Goal: Transaction & Acquisition: Purchase product/service

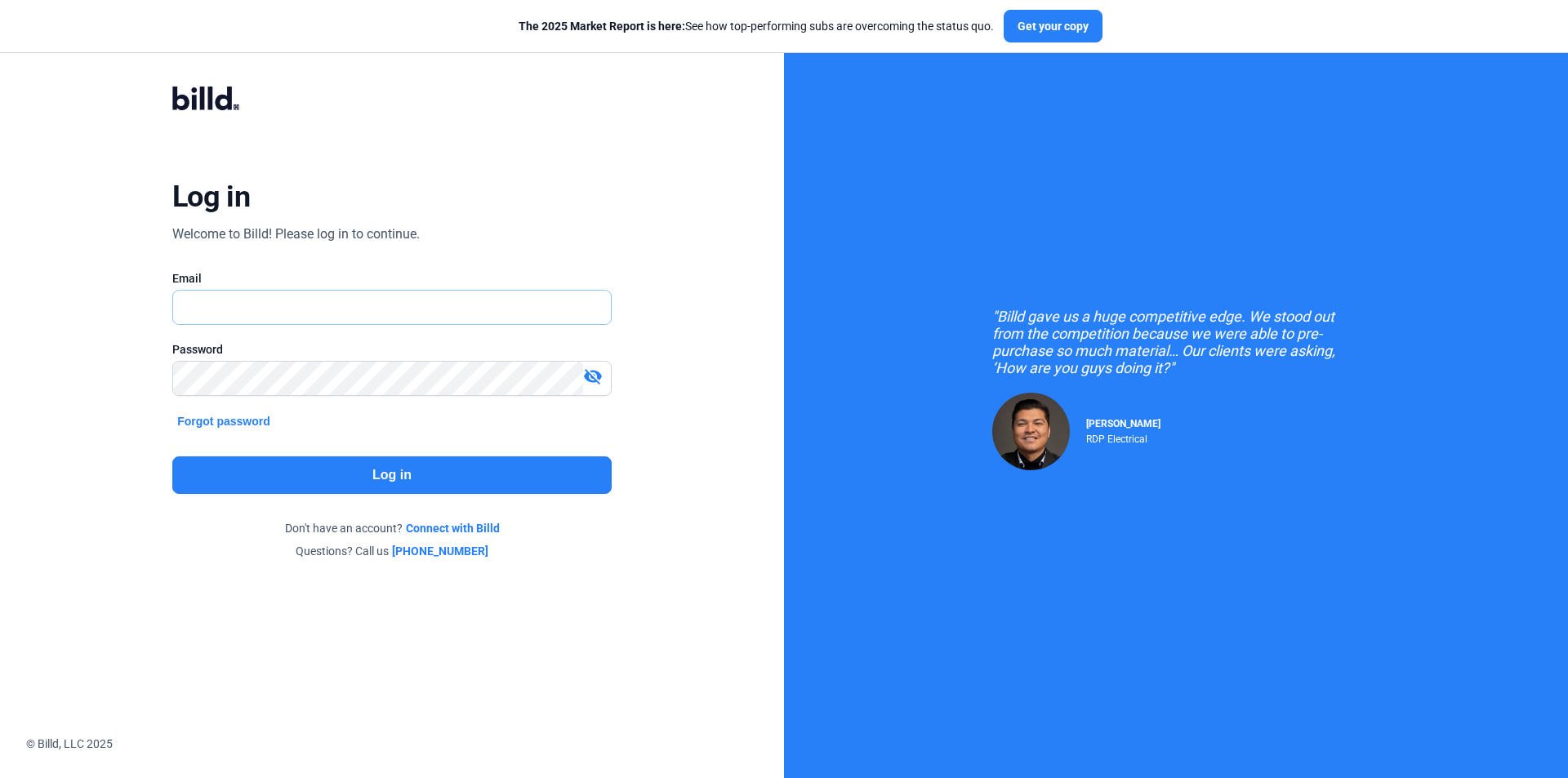
click at [325, 293] on input "text" at bounding box center [392, 307] width 438 height 34
type input "[EMAIL_ADDRESS][DOMAIN_NAME]"
click at [316, 455] on div "Log in Welcome to Billd! Please log in to continue. Email [EMAIL_ADDRESS][DOMAI…" at bounding box center [391, 322] width 564 height 535
click at [312, 461] on button "Log in" at bounding box center [392, 476] width 440 height 38
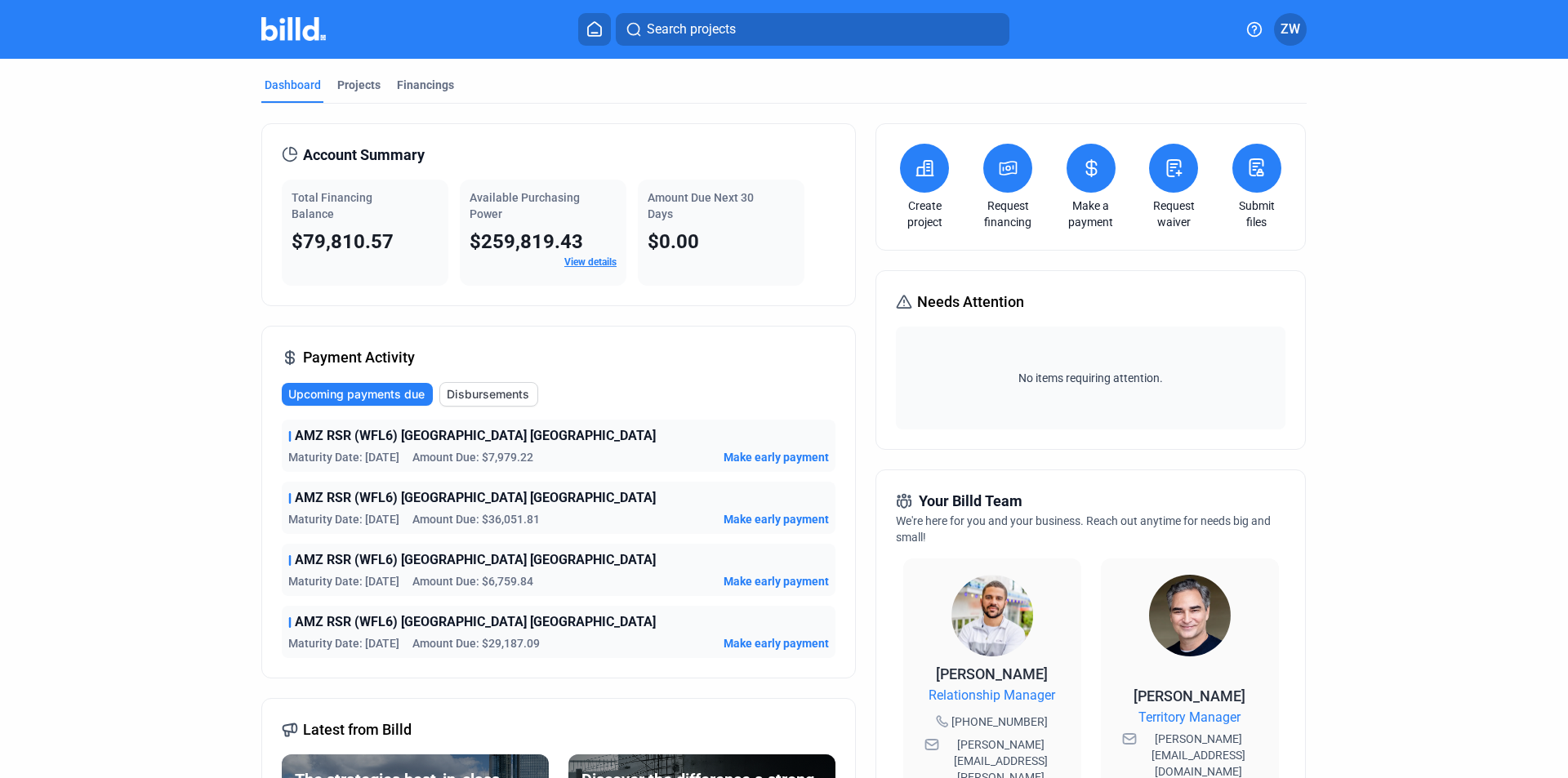
click at [1005, 160] on icon at bounding box center [1008, 168] width 21 height 20
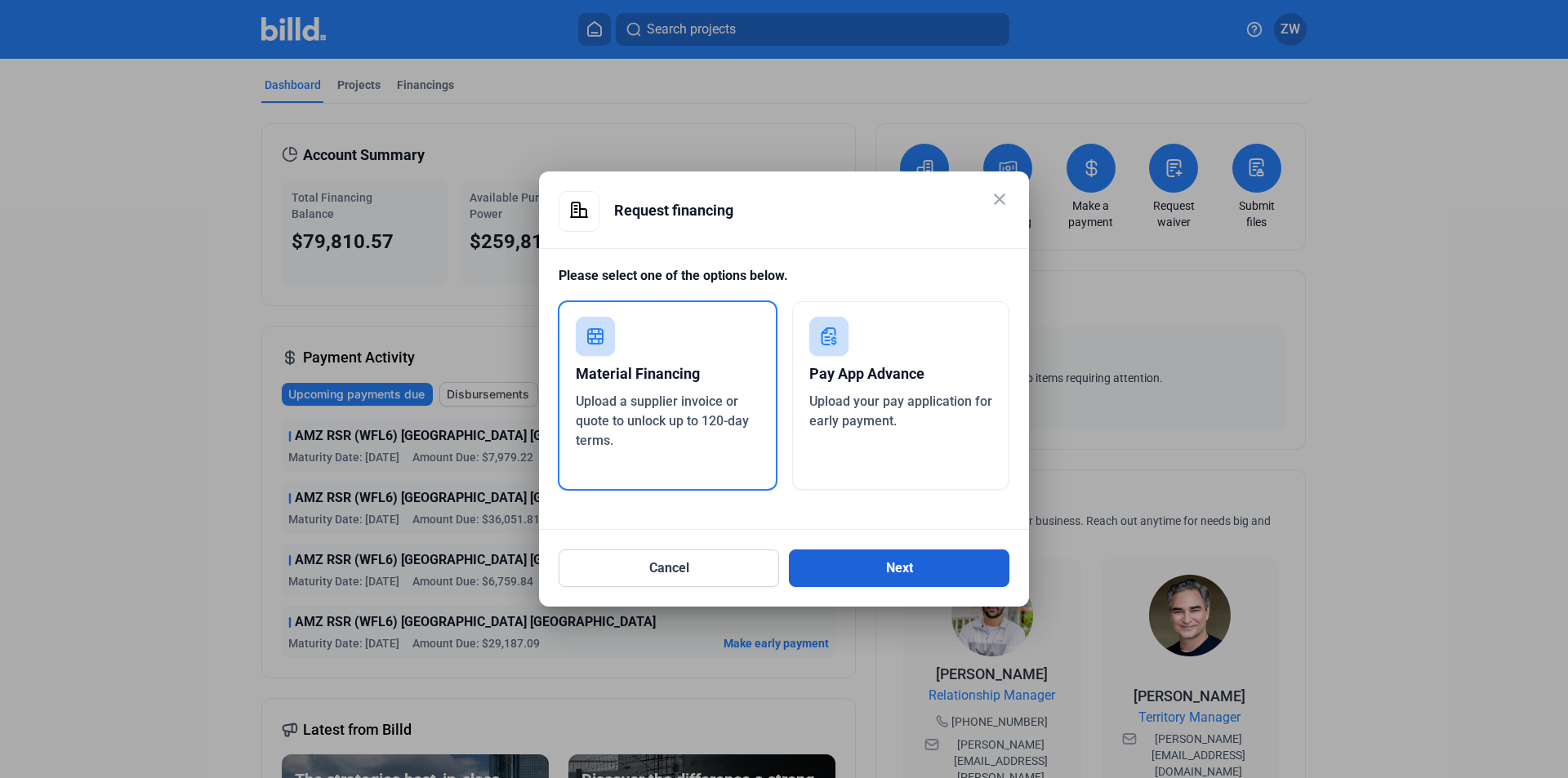
click at [886, 566] on button "Next" at bounding box center [899, 568] width 221 height 38
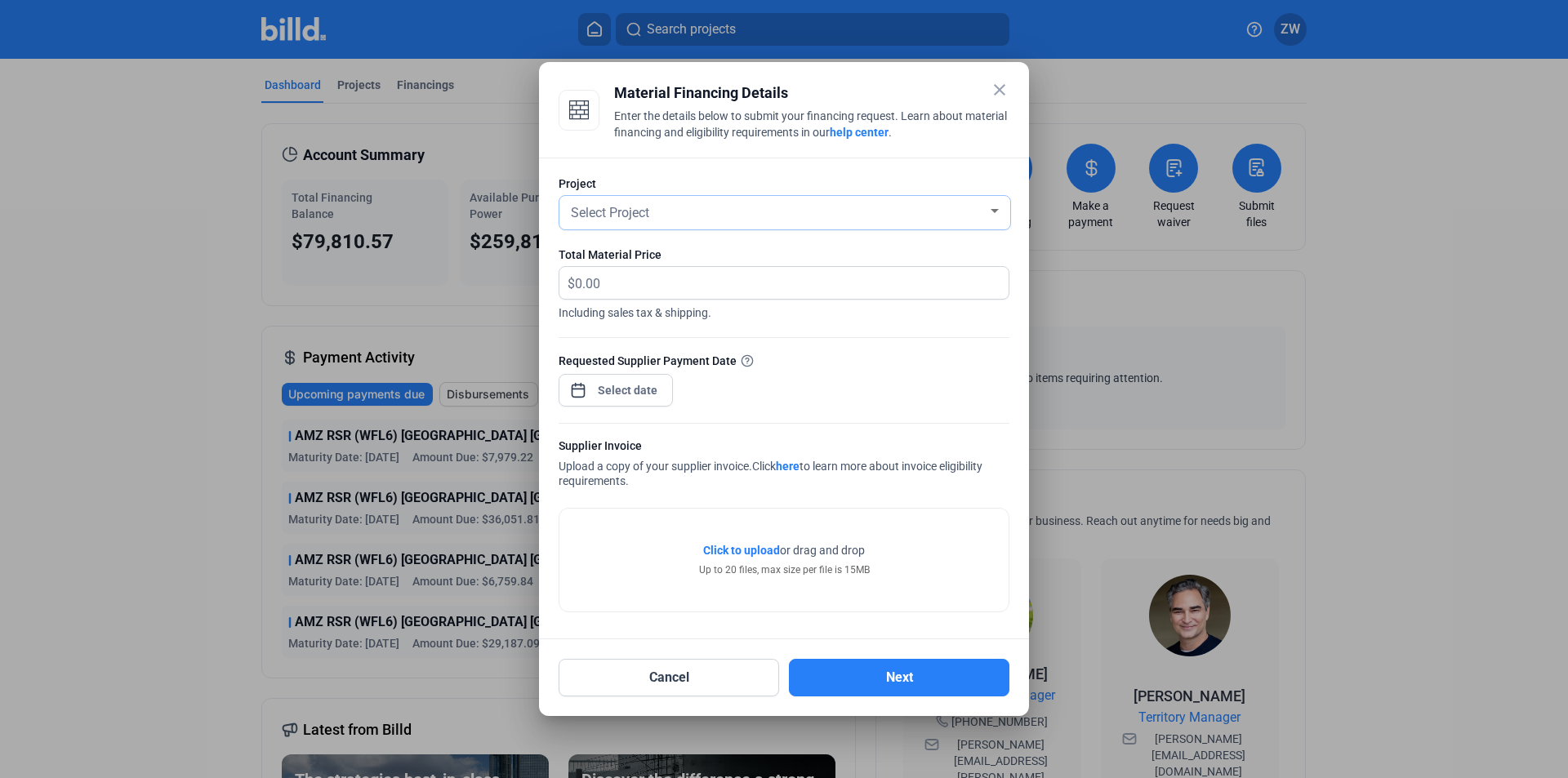
click at [754, 220] on div "Select Project" at bounding box center [777, 211] width 420 height 23
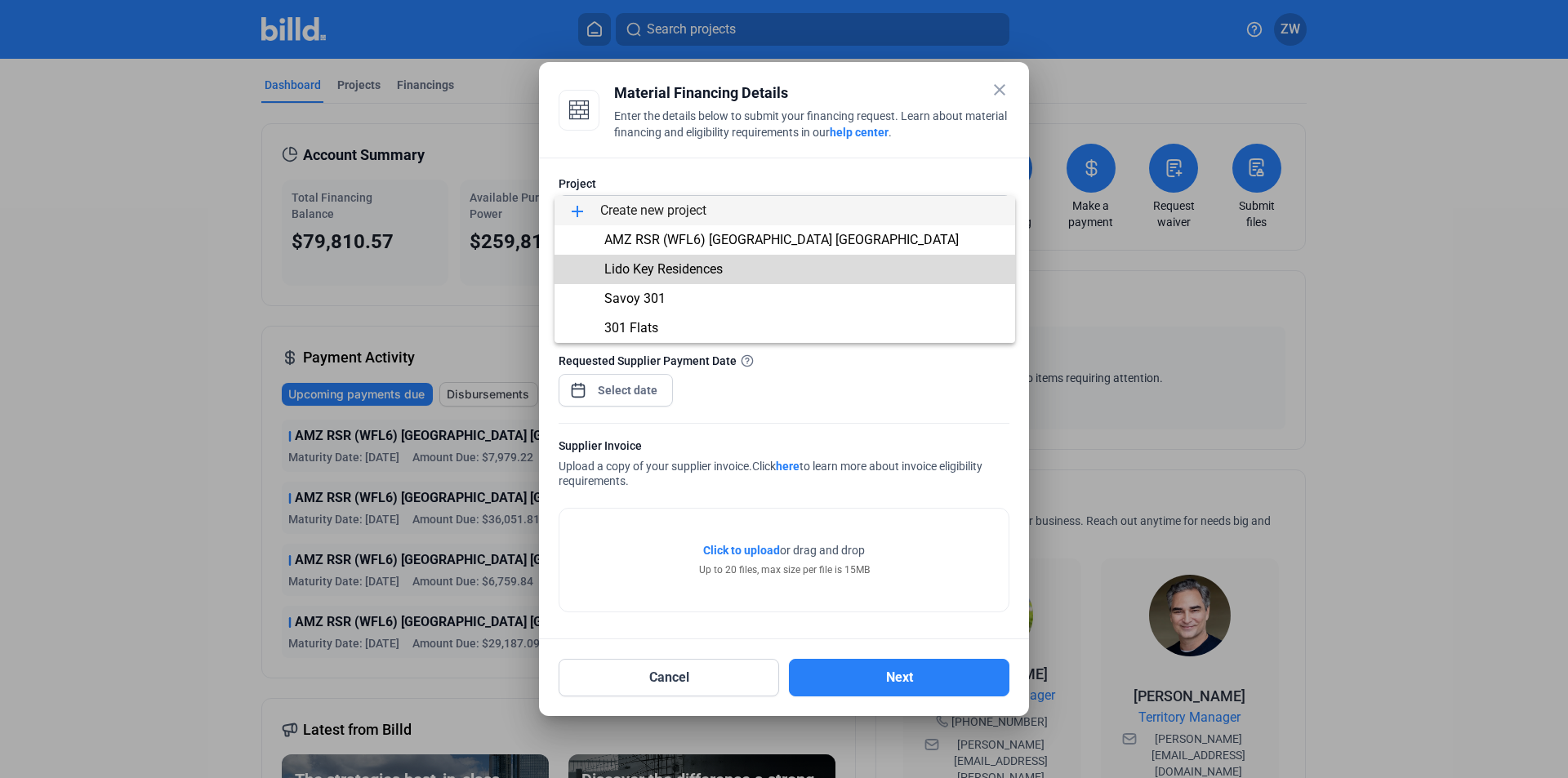
click at [694, 267] on span "Lido Key Residences" at bounding box center [663, 270] width 118 height 16
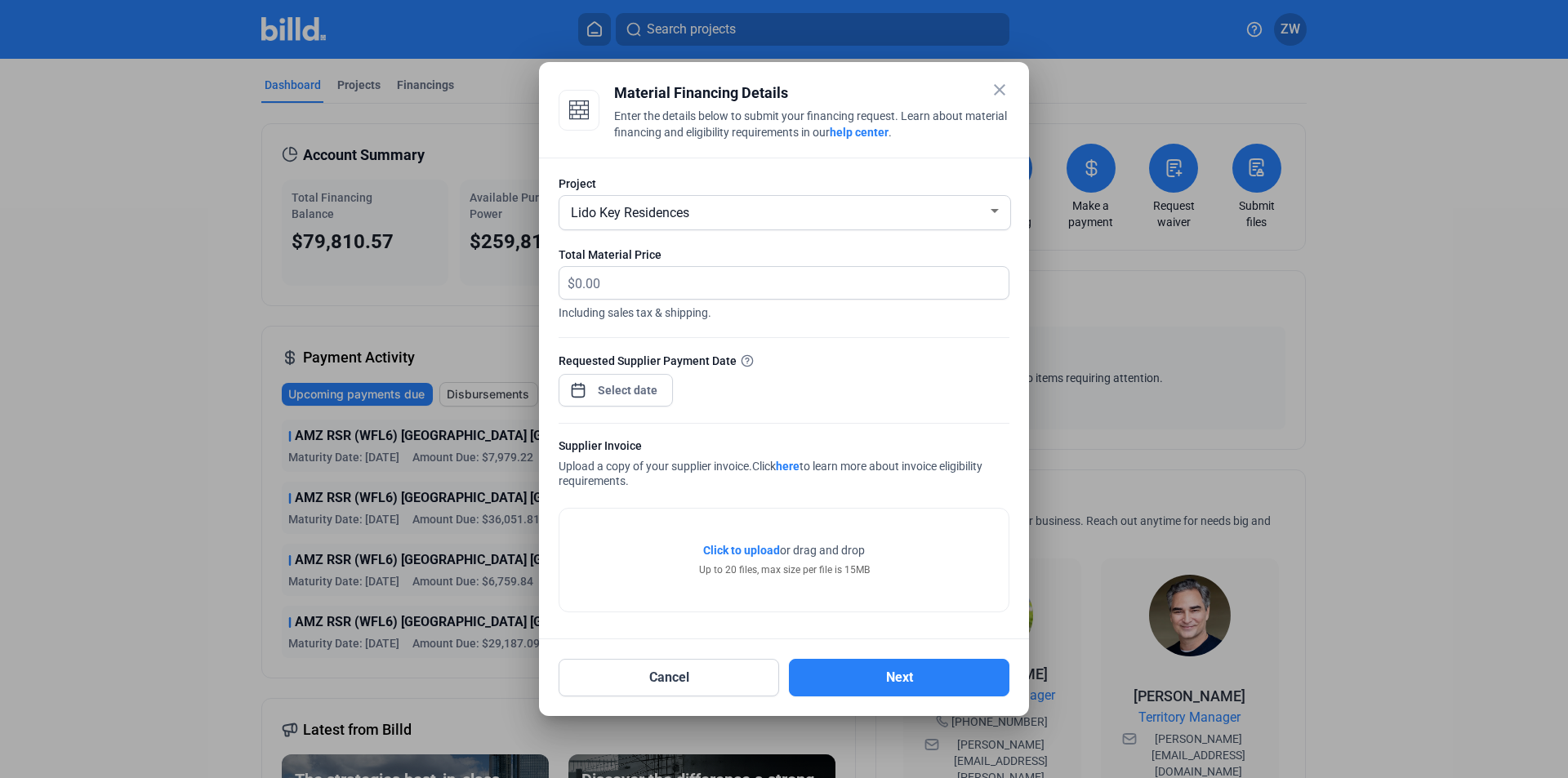
click at [708, 557] on span "Click to upload" at bounding box center [741, 550] width 77 height 13
click at [1155, 226] on div at bounding box center [784, 389] width 1568 height 778
click at [968, 201] on div "Lido Key Residences" at bounding box center [777, 211] width 420 height 23
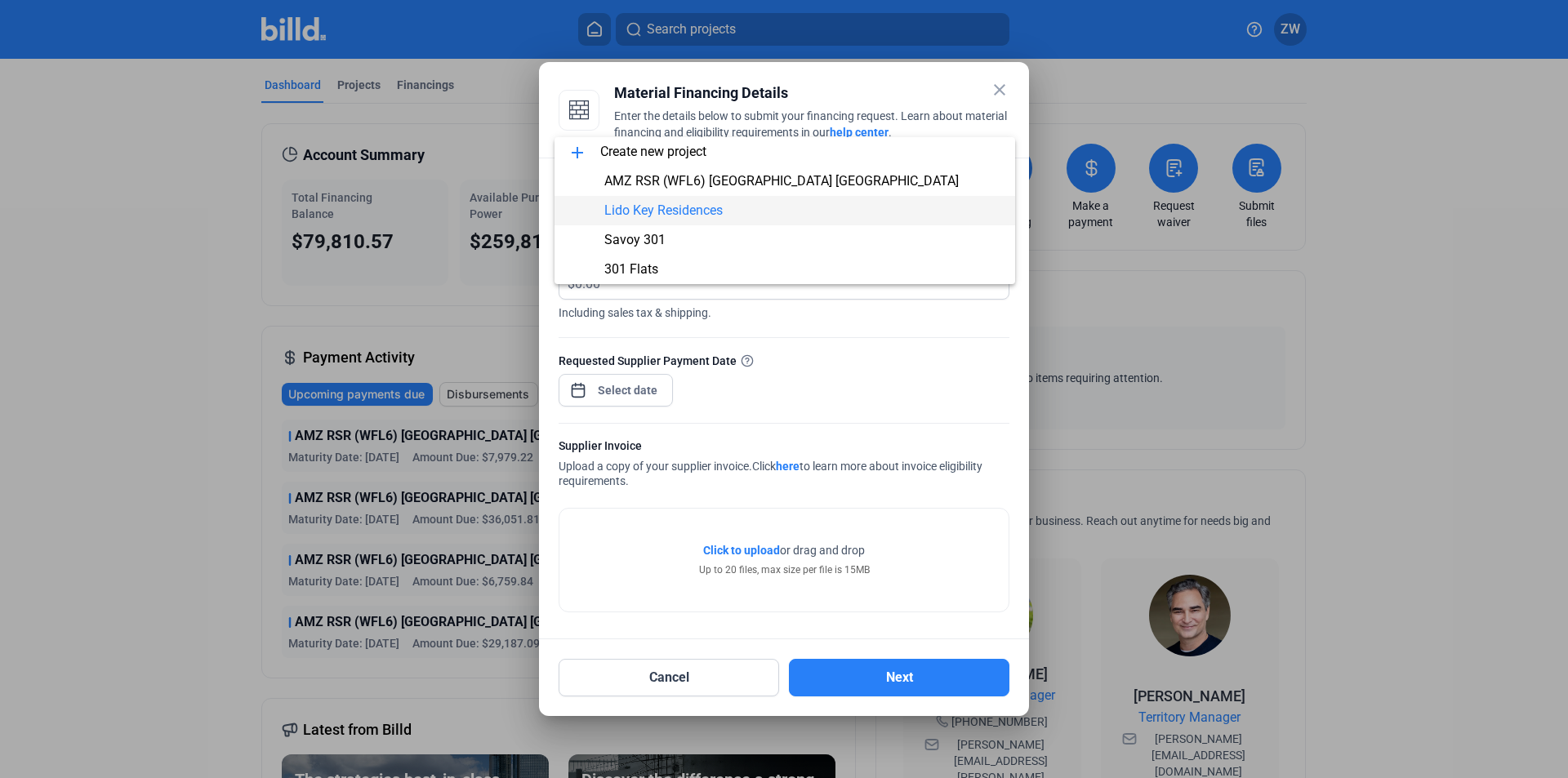
click at [1002, 79] on div at bounding box center [784, 389] width 1568 height 778
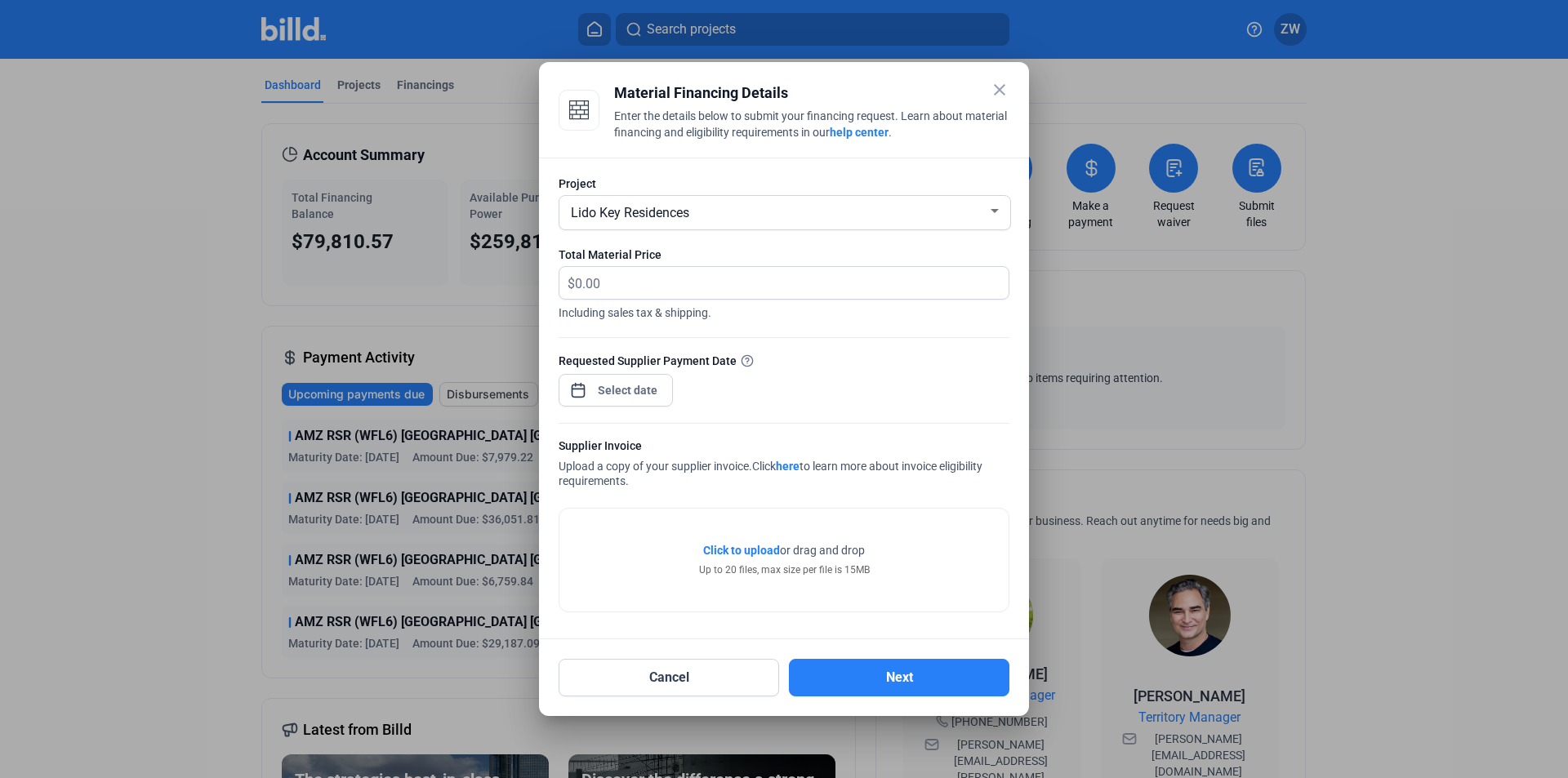
click at [1002, 81] on mat-icon "close" at bounding box center [1000, 90] width 20 height 20
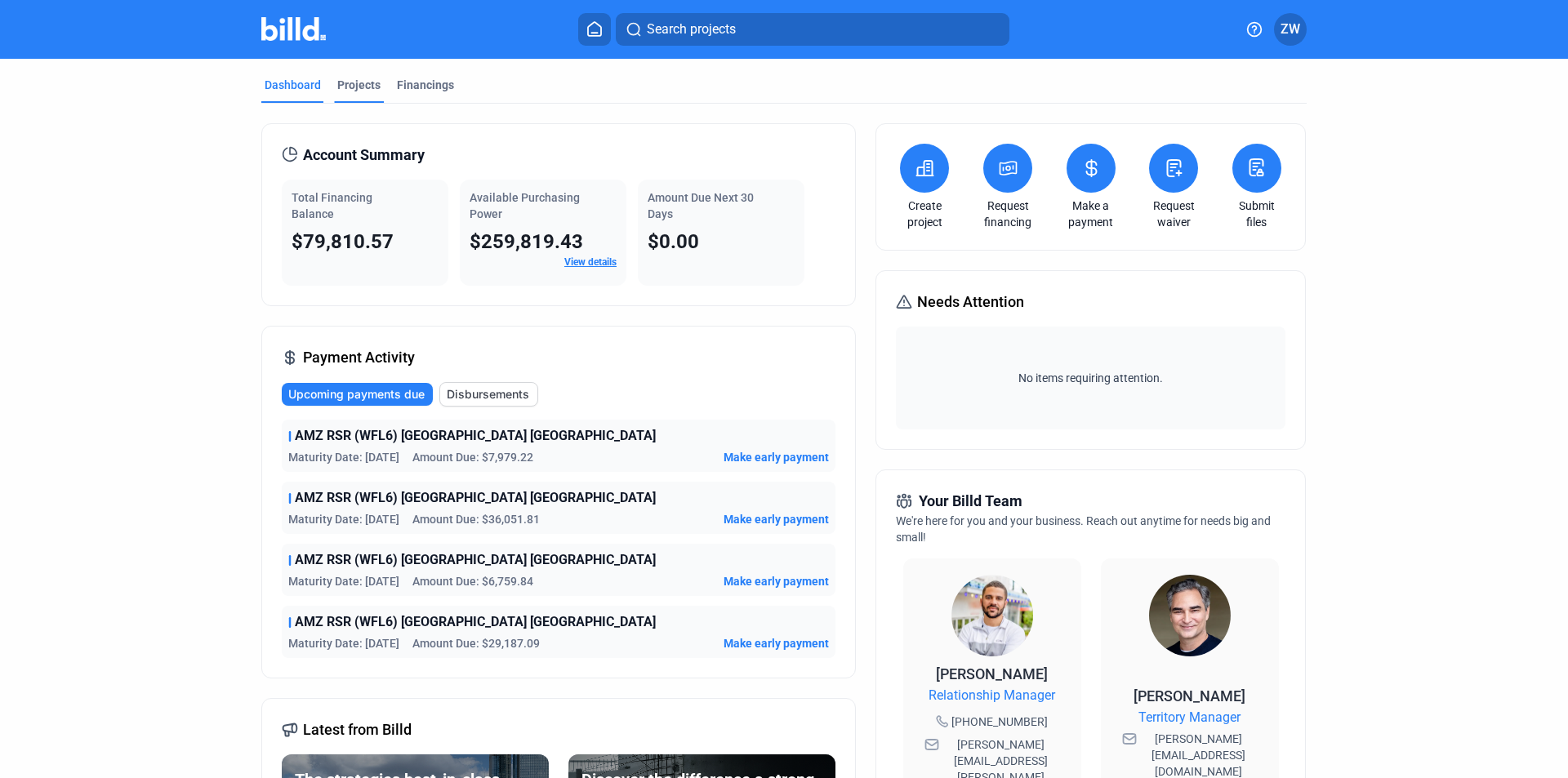
click at [361, 80] on div "Projects" at bounding box center [358, 85] width 43 height 16
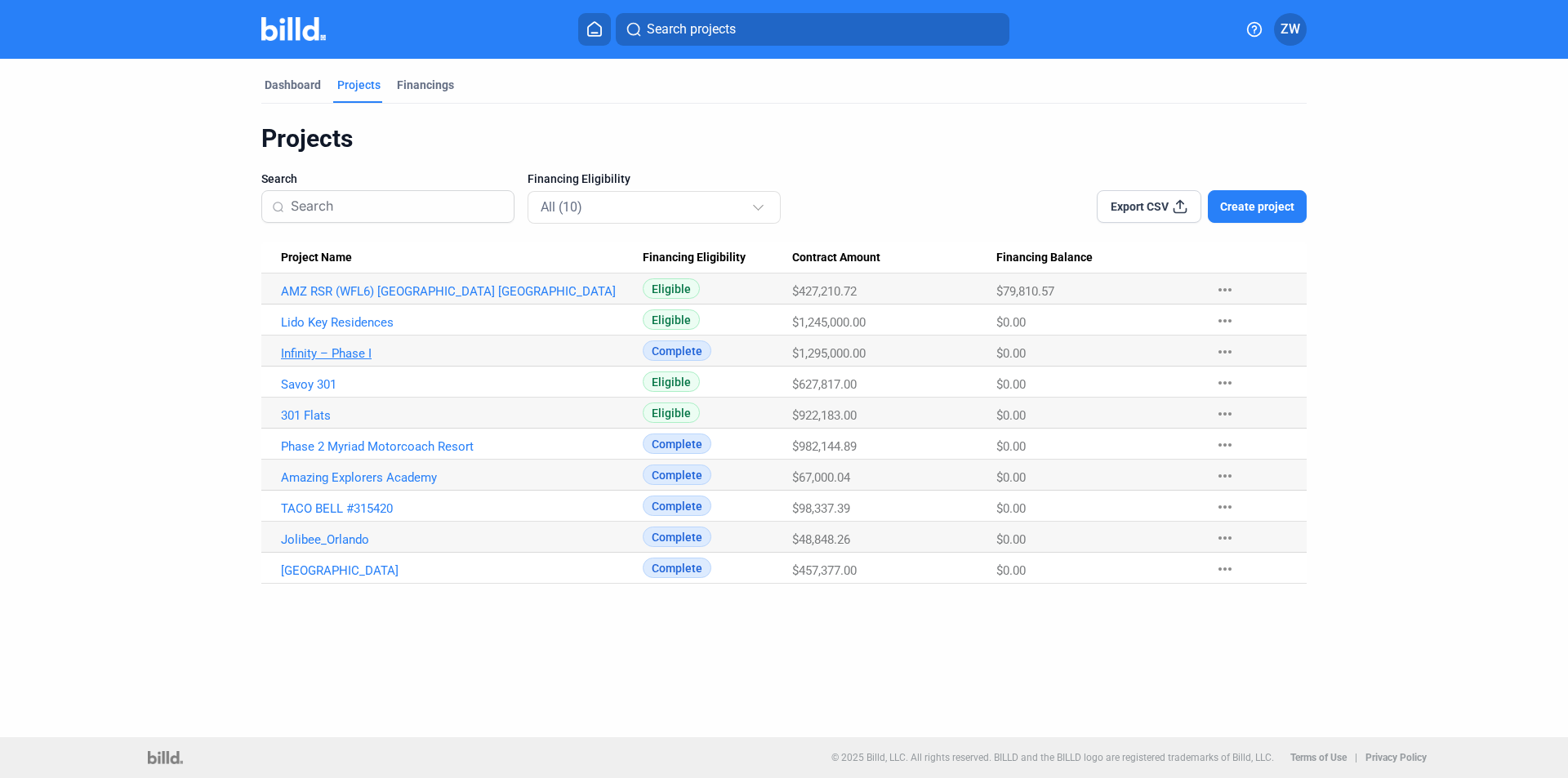
click at [344, 352] on link "Infinity – Phase I" at bounding box center [462, 353] width 362 height 15
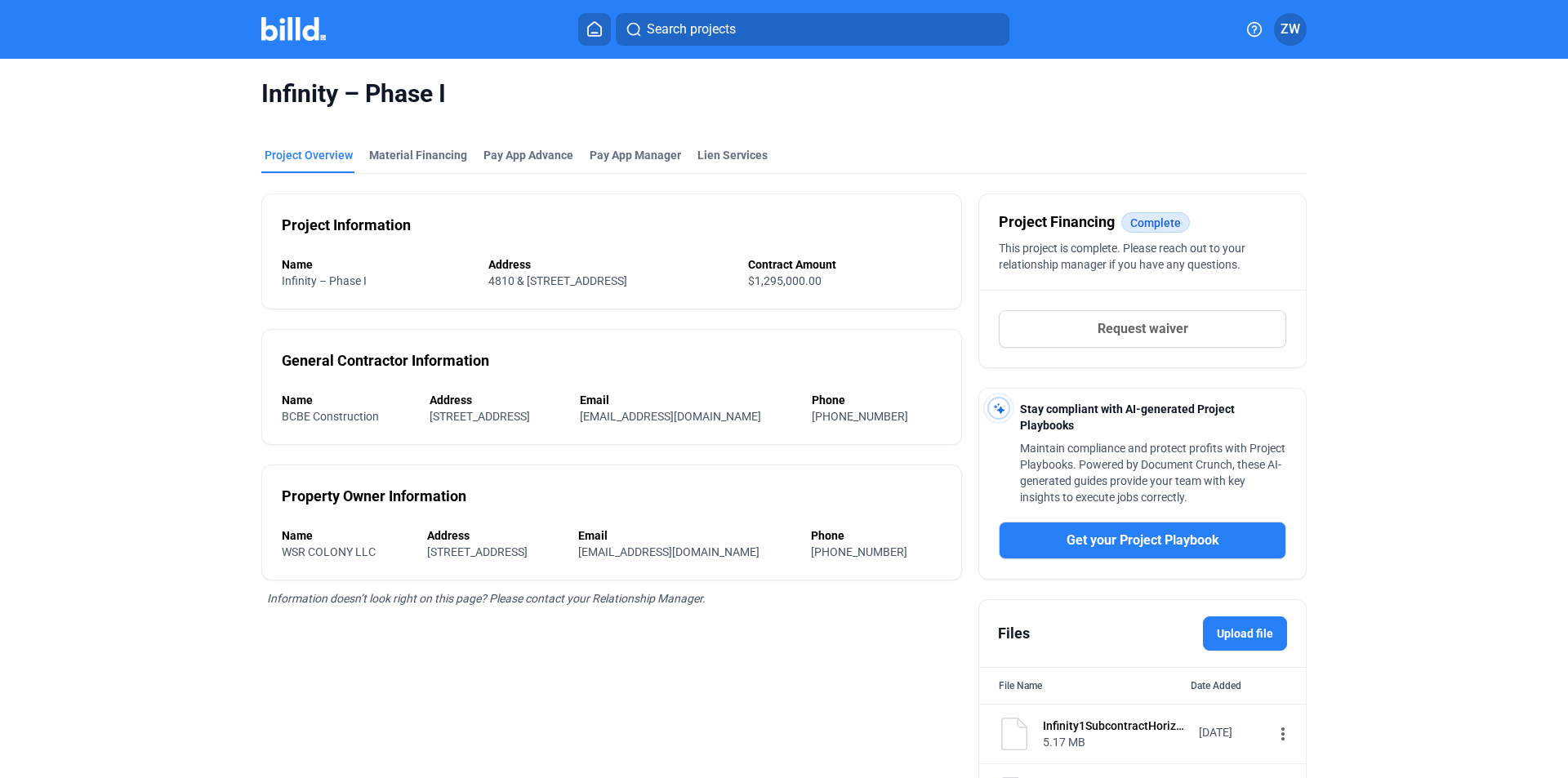
click at [374, 140] on mat-tab-group "Project Overview Material Financing Pay App Advance Pay App Manager Lien Servic…" at bounding box center [784, 477] width 1046 height 694
click at [376, 154] on div "Material Financing" at bounding box center [418, 155] width 98 height 16
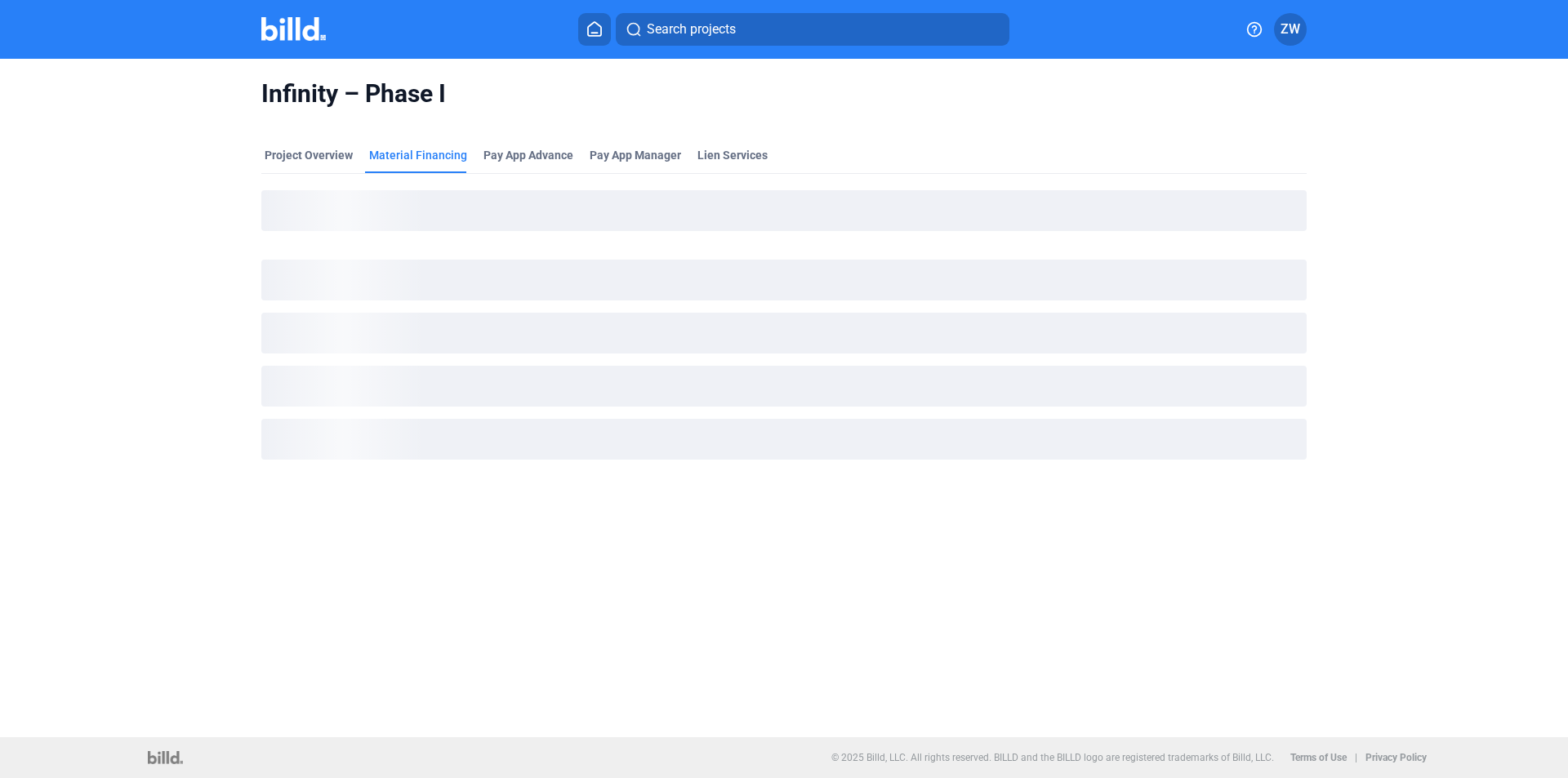
click at [423, 242] on ngx-skeleton-loader at bounding box center [784, 235] width 1046 height 13
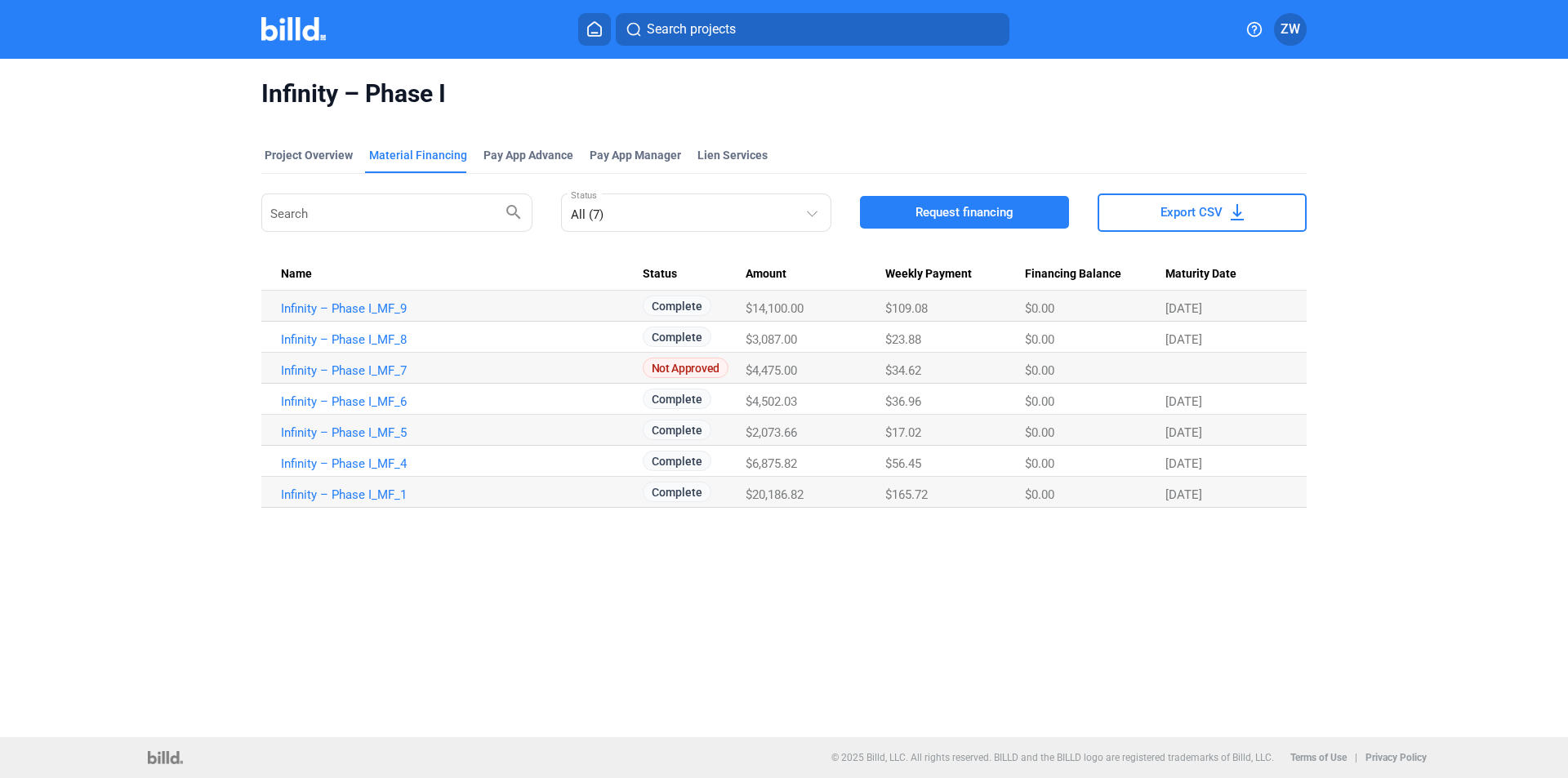
click at [974, 220] on span "Request financing" at bounding box center [964, 212] width 98 height 16
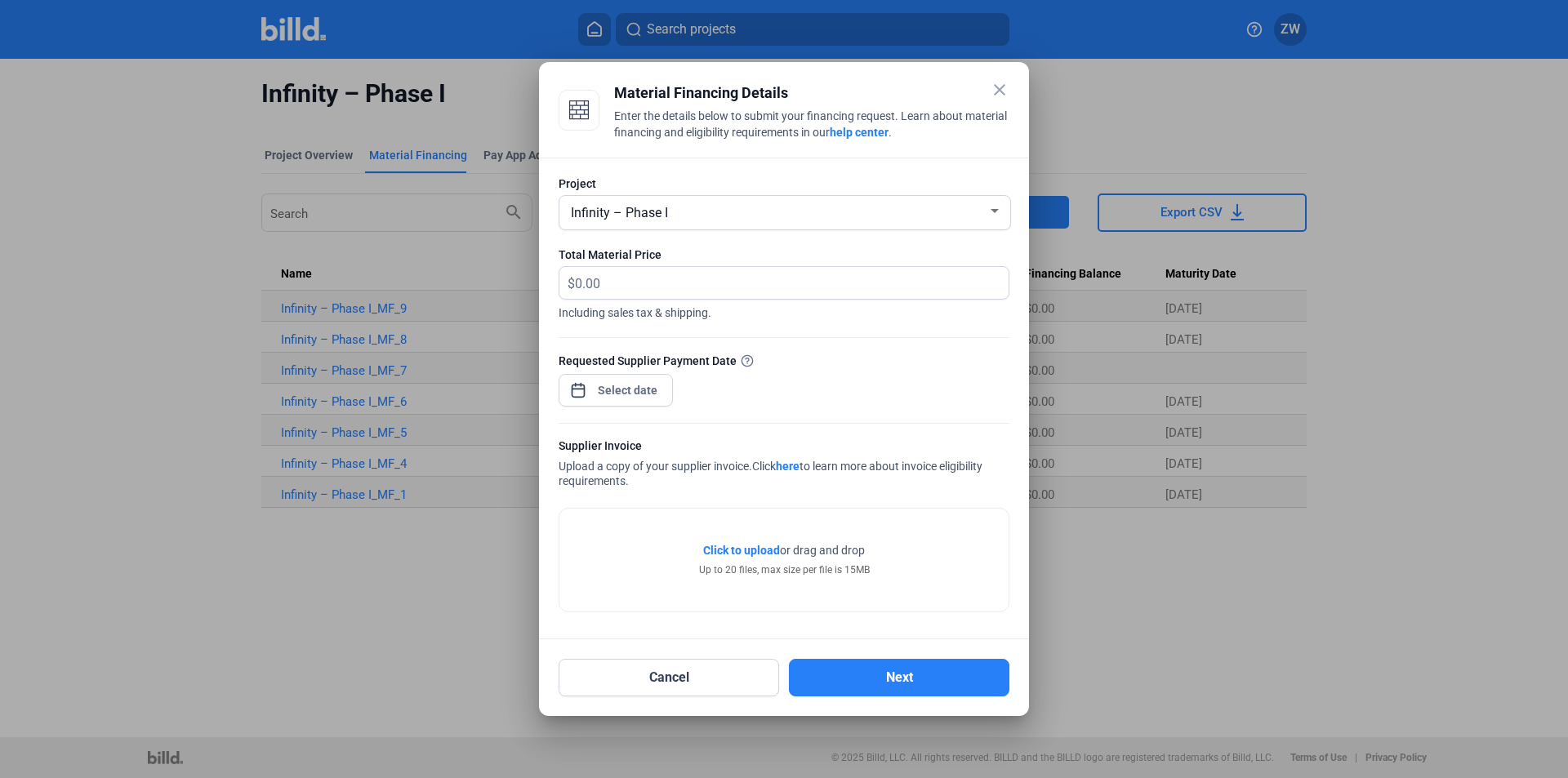
click at [613, 227] on div "Infinity – Phase I" at bounding box center [784, 213] width 435 height 34
click at [600, 283] on div at bounding box center [784, 389] width 1568 height 778
click at [626, 281] on input "text" at bounding box center [782, 283] width 415 height 32
type input "30,473.60"
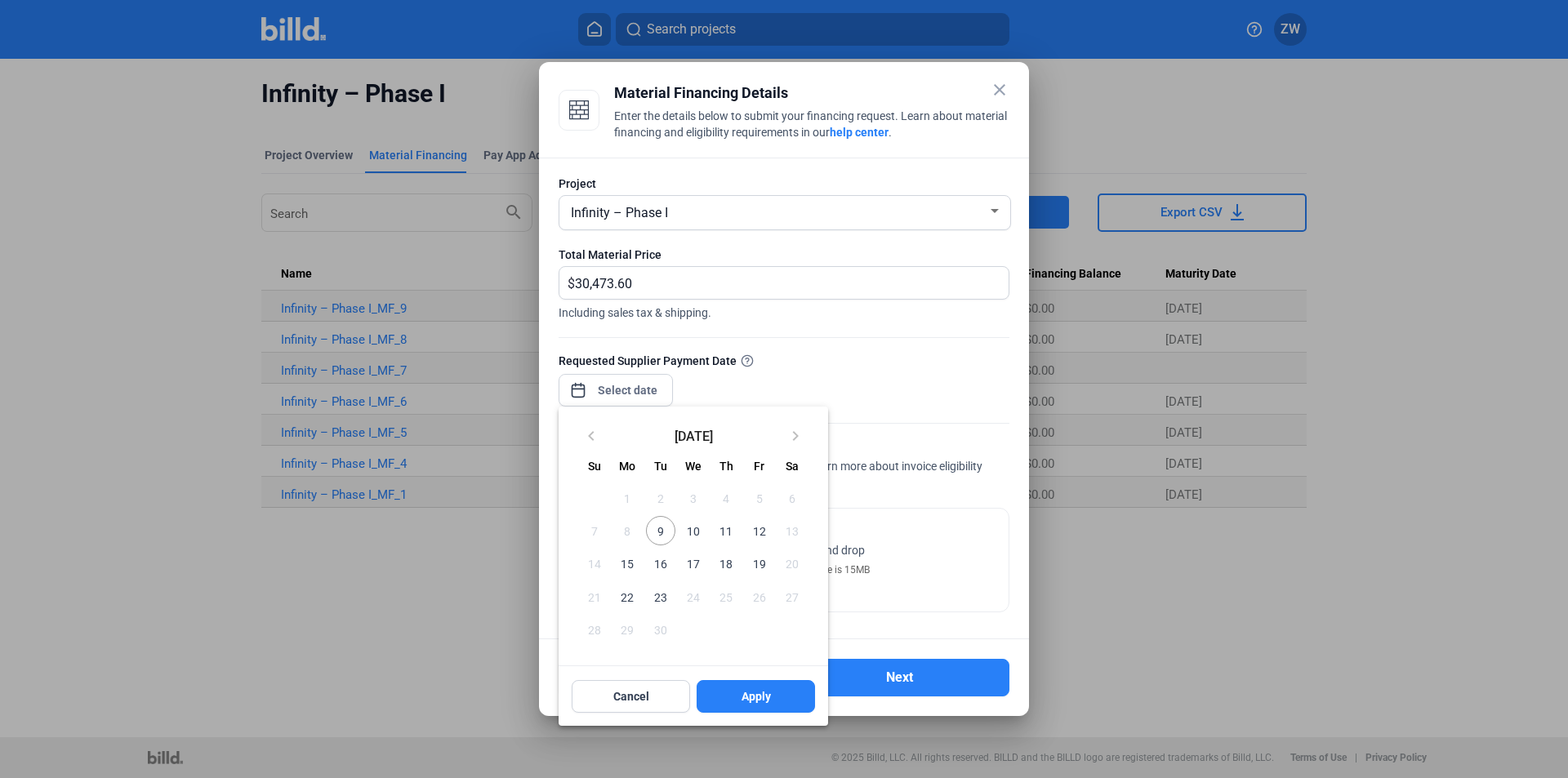
click at [612, 385] on div "close Material Financing Details Enter the details below to submit your financi…" at bounding box center [784, 389] width 1568 height 778
click at [690, 530] on span "10" at bounding box center [693, 531] width 30 height 30
click at [732, 706] on button "Apply" at bounding box center [755, 696] width 118 height 33
type input "[DATE]"
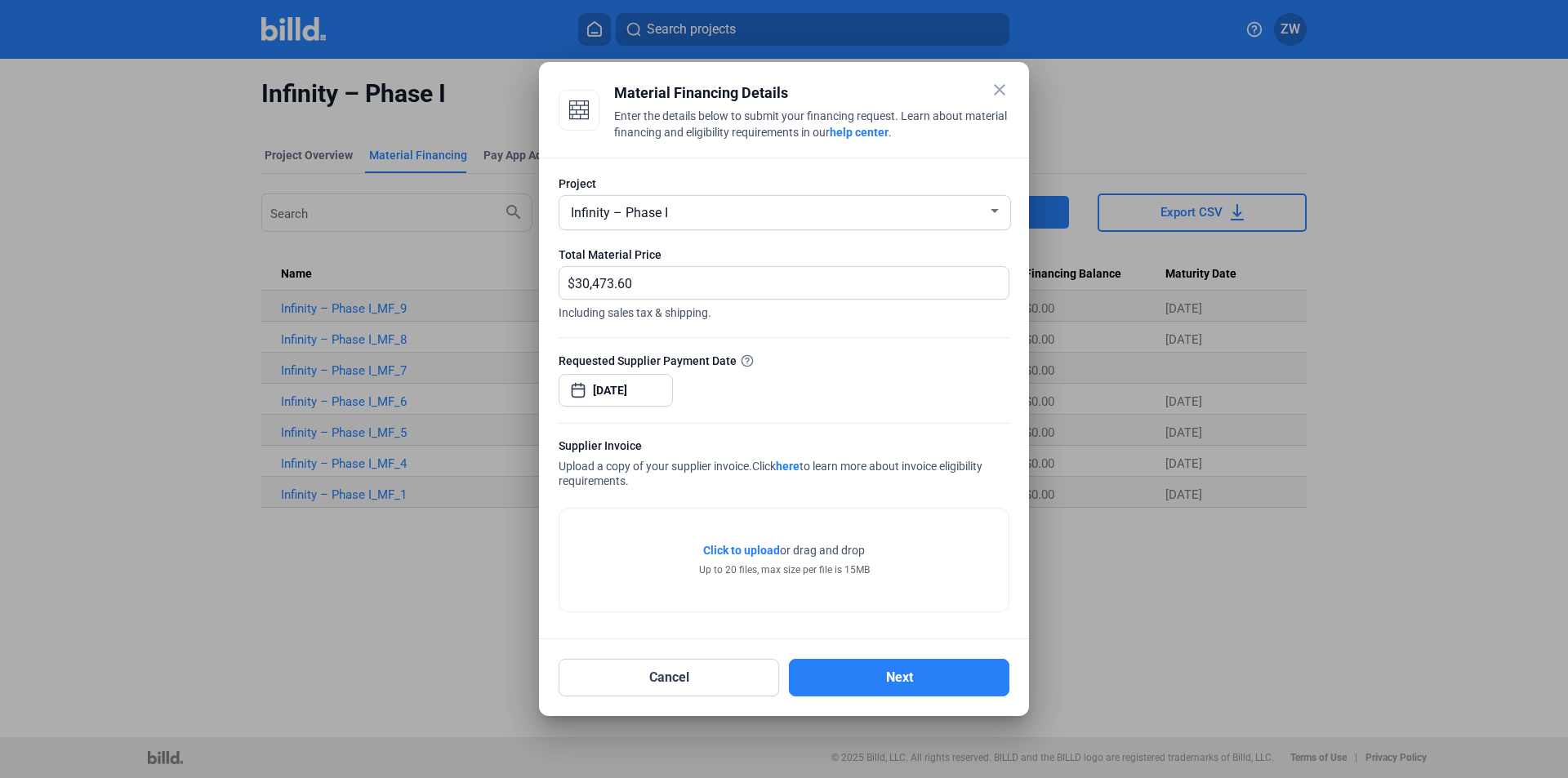
click at [743, 549] on span "Click to upload" at bounding box center [741, 550] width 77 height 13
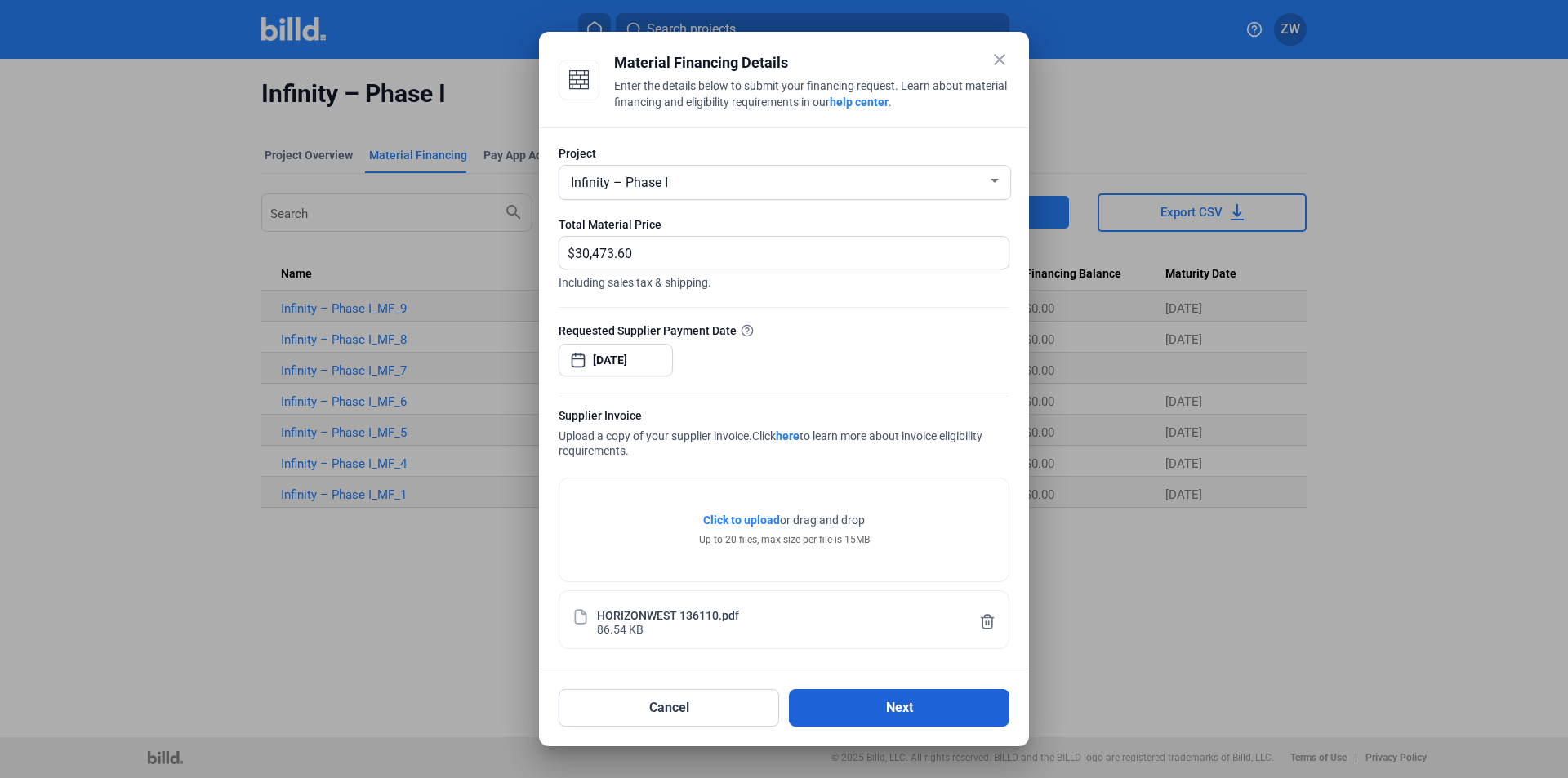
click at [872, 704] on button "Next" at bounding box center [899, 708] width 221 height 38
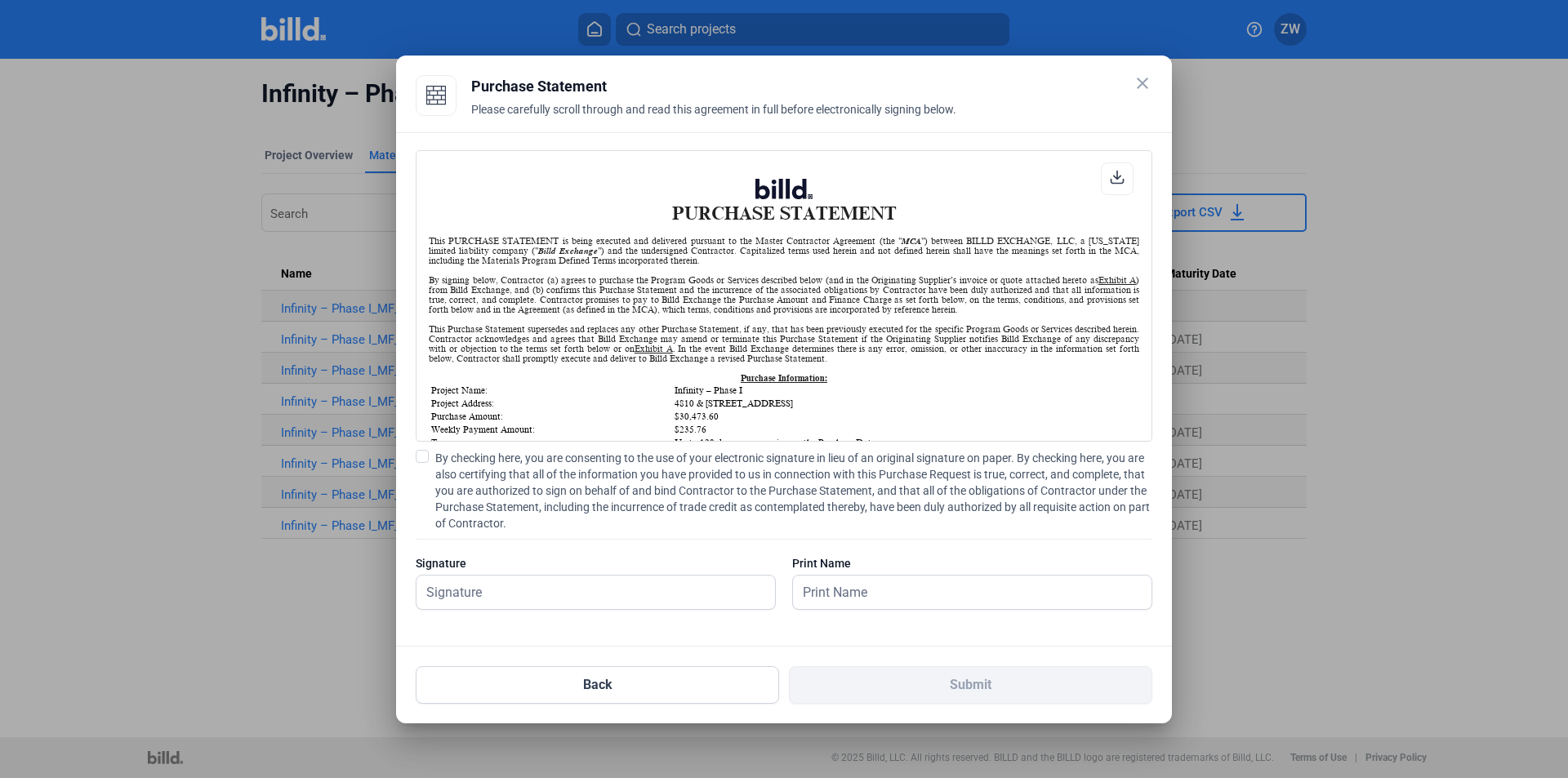
scroll to position [1, 0]
click at [506, 525] on span "By checking here, you are consenting to the use of your electronic signature in…" at bounding box center [793, 490] width 717 height 82
click at [0, 0] on input "By checking here, you are consenting to the use of your electronic signature in…" at bounding box center [0, 0] width 0 height 0
click at [509, 611] on div at bounding box center [596, 618] width 360 height 16
click at [509, 609] on div at bounding box center [596, 592] width 360 height 35
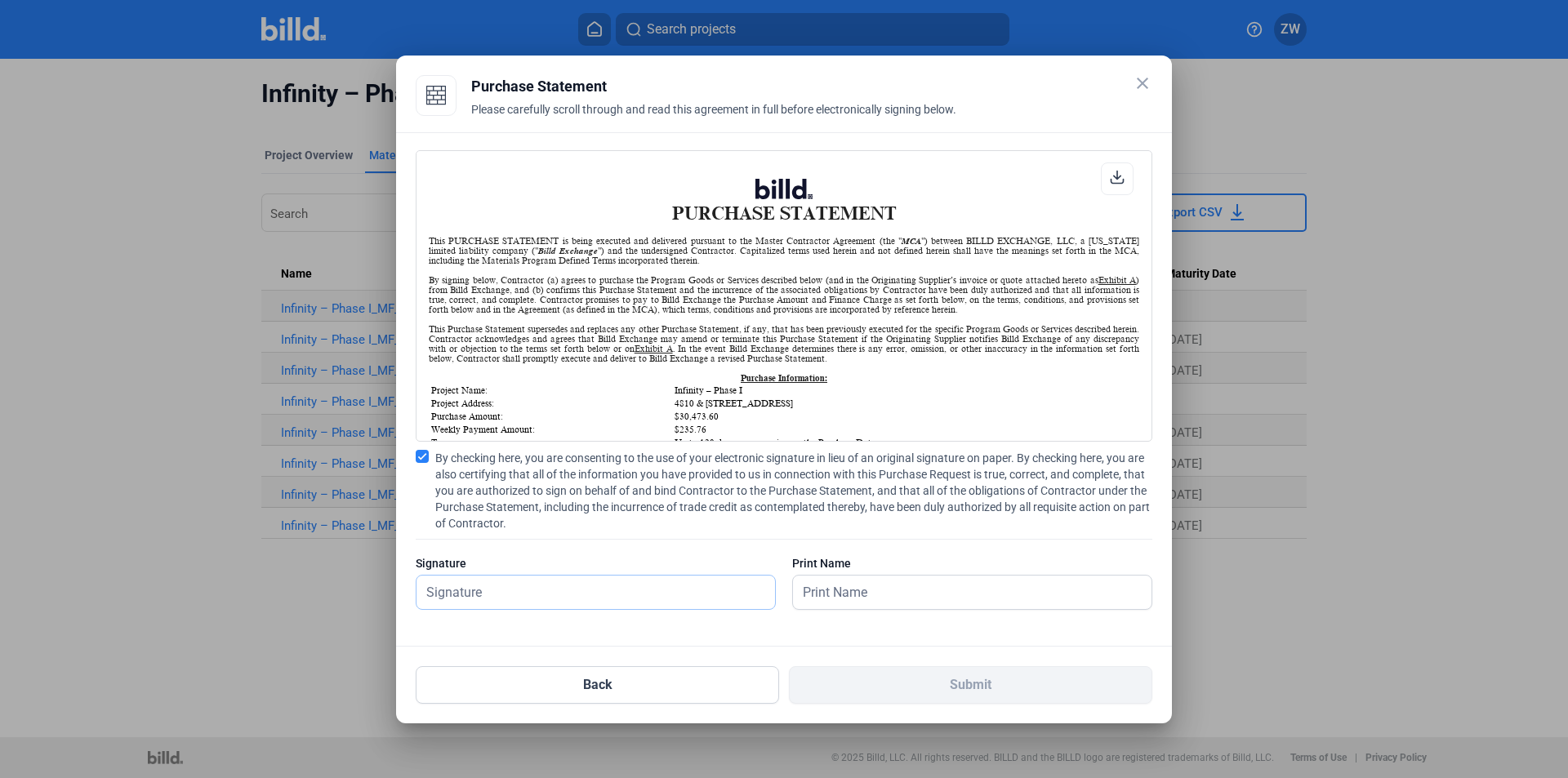
click at [524, 599] on input "text" at bounding box center [587, 593] width 340 height 34
type input "[PERSON_NAME]"
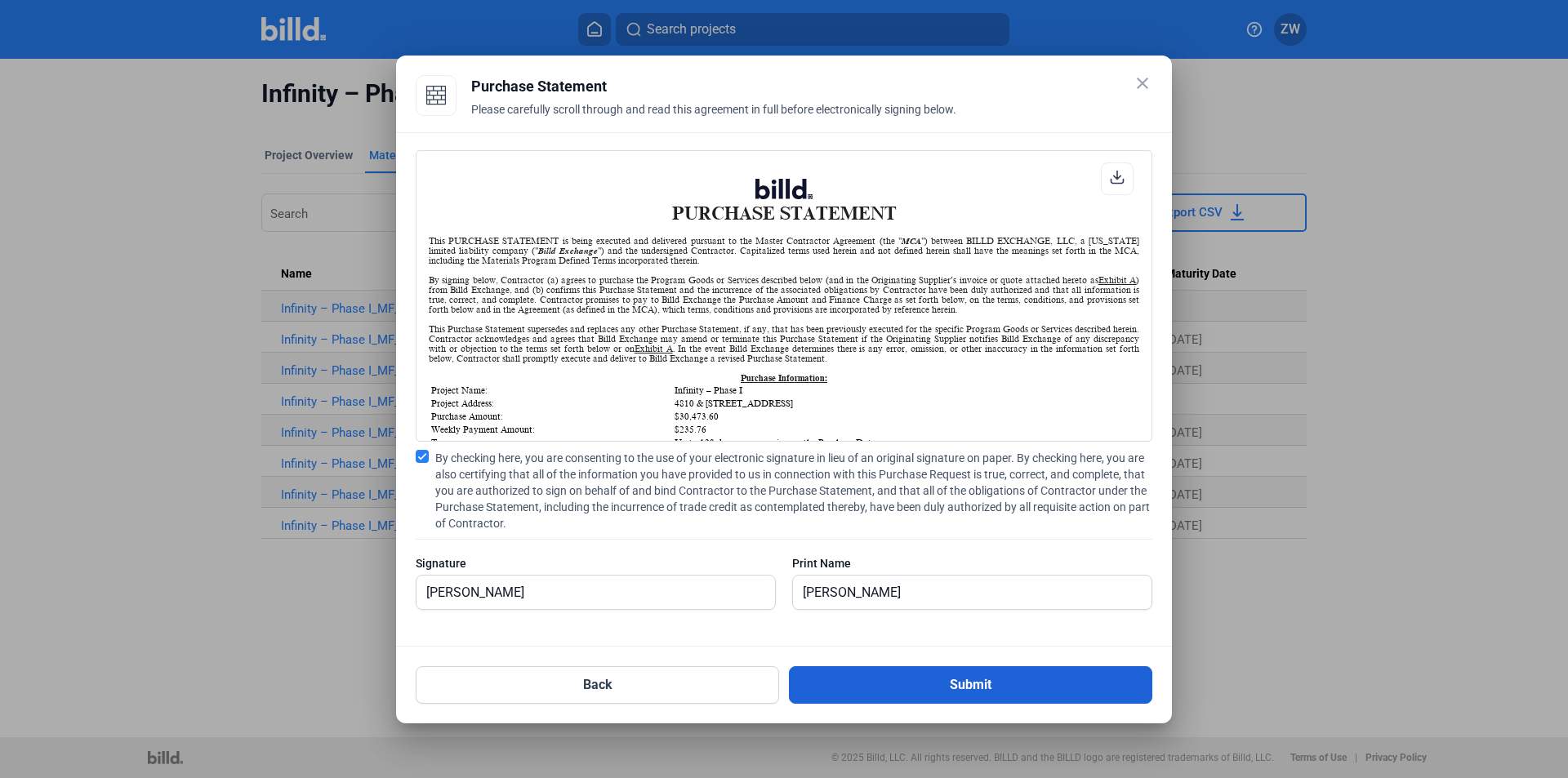
click at [935, 681] on button "Submit" at bounding box center [970, 685] width 363 height 38
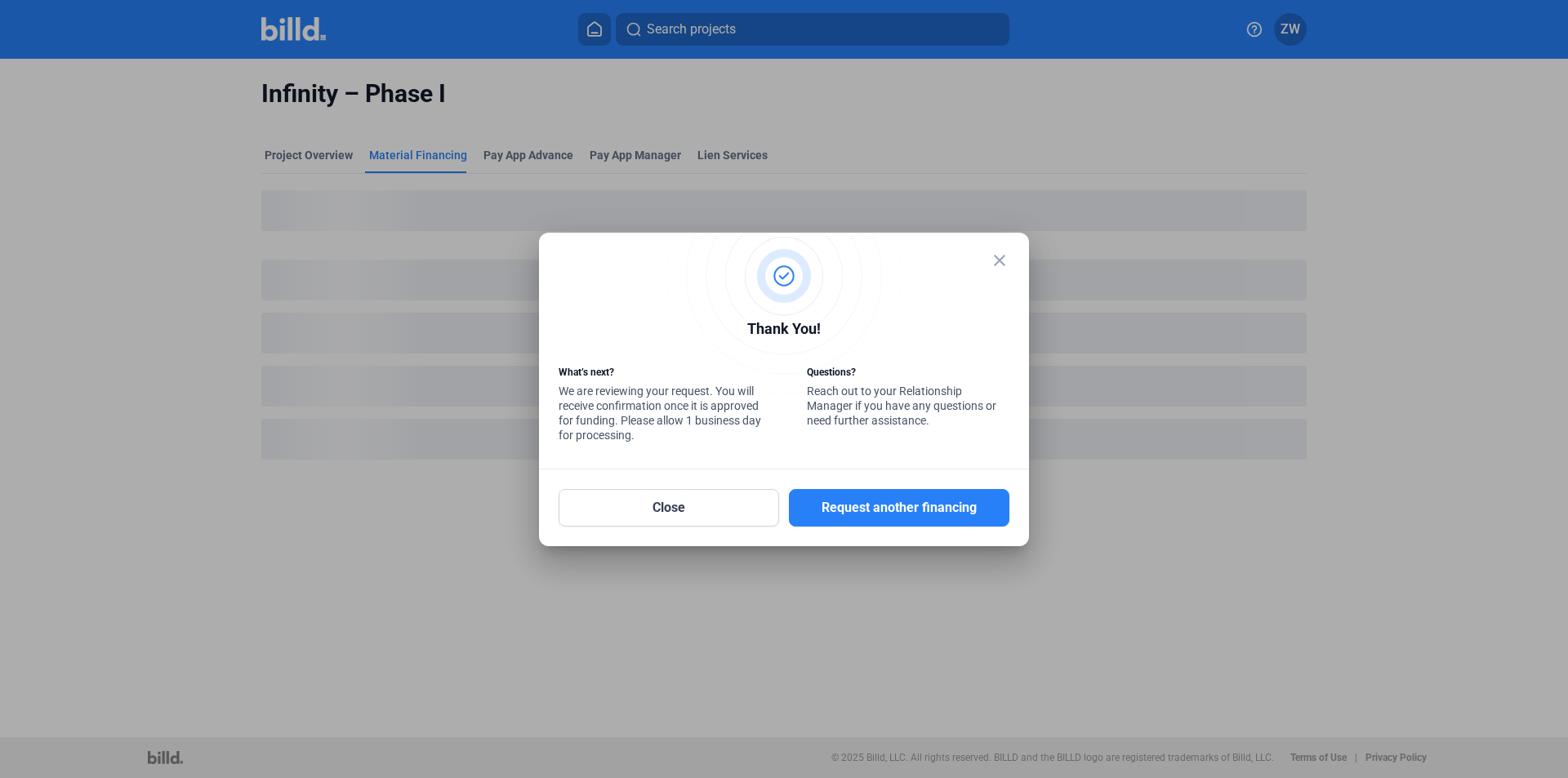
click at [1003, 267] on mat-icon "close" at bounding box center [1000, 261] width 20 height 20
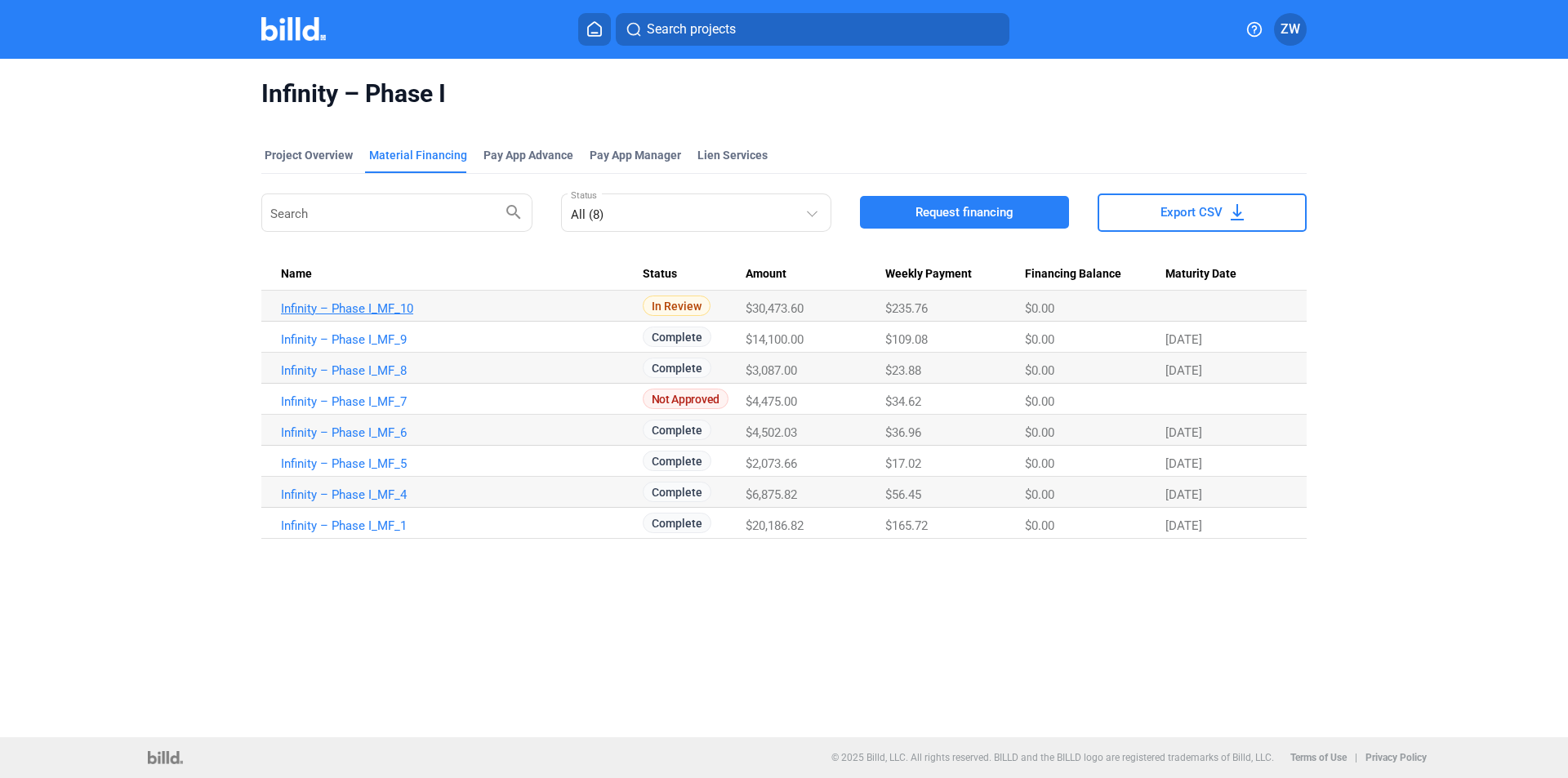
click at [291, 303] on link "Infinity – Phase I_MF_10" at bounding box center [462, 308] width 362 height 15
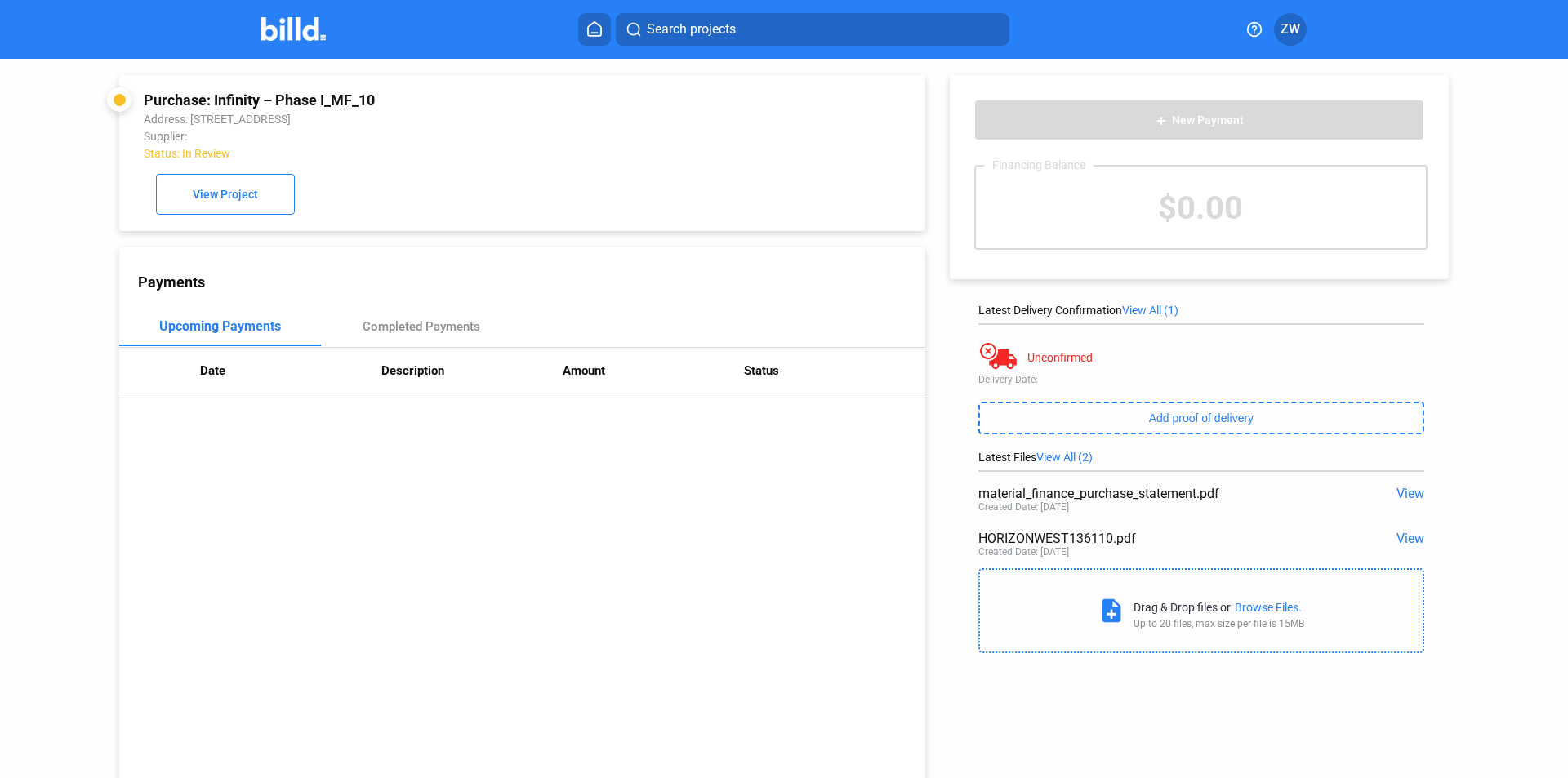
click at [574, 280] on div "Payments" at bounding box center [531, 282] width 787 height 17
